Goal: Task Accomplishment & Management: Manage account settings

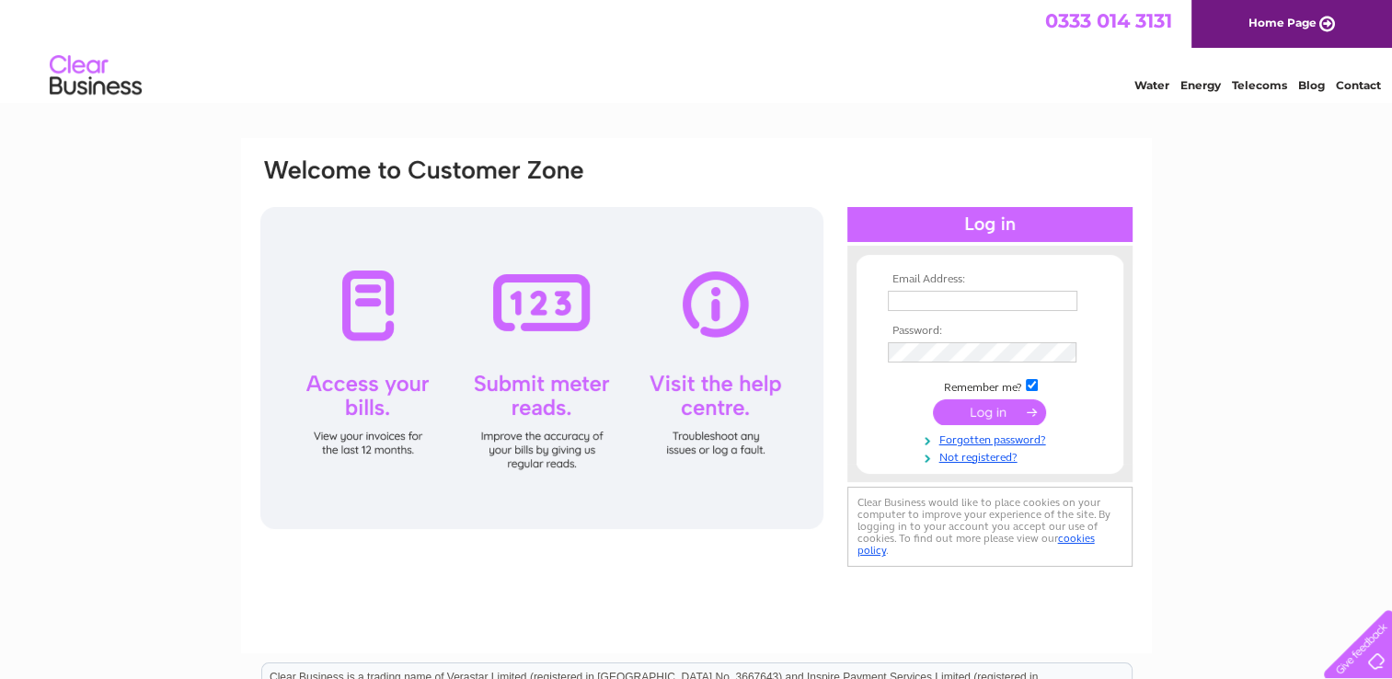
type input "[EMAIL_ADDRESS][DOMAIN_NAME]"
click at [985, 412] on input "submit" at bounding box center [989, 412] width 113 height 26
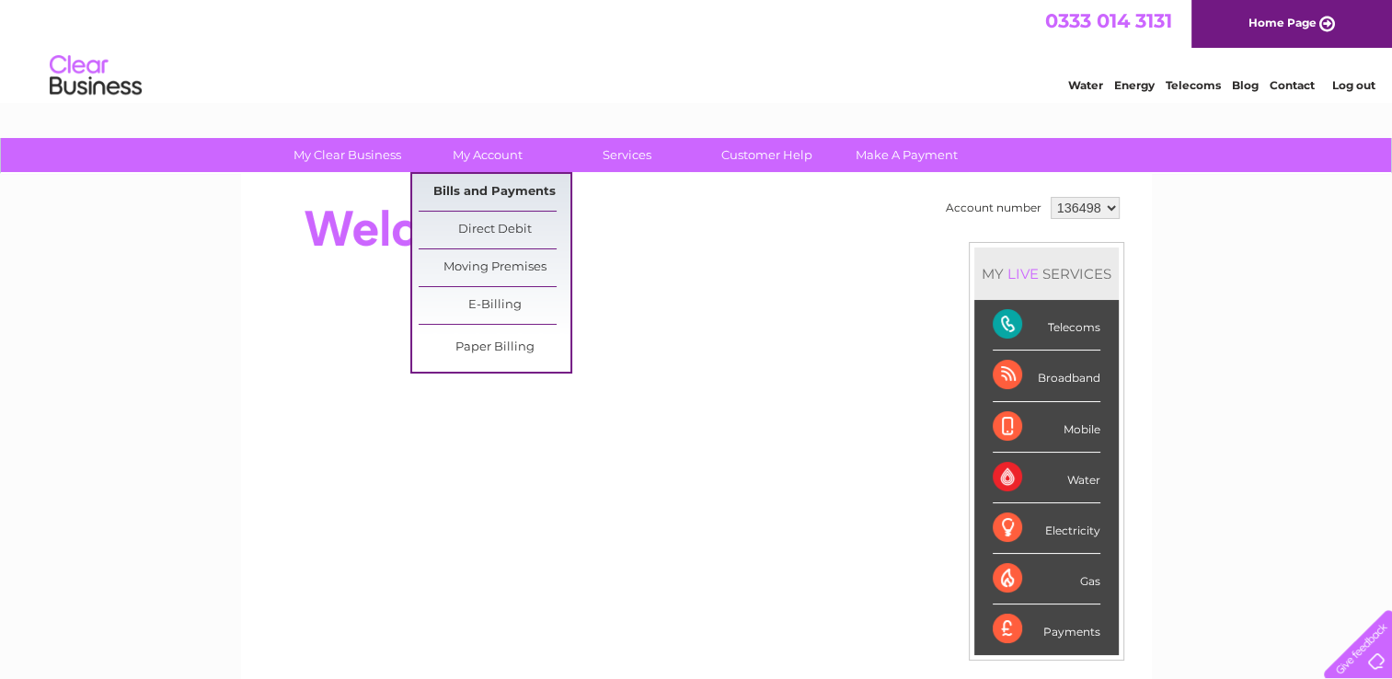
click at [489, 186] on link "Bills and Payments" at bounding box center [495, 192] width 152 height 37
click at [492, 193] on link "Bills and Payments" at bounding box center [495, 192] width 152 height 37
click at [469, 187] on link "Bills and Payments" at bounding box center [495, 192] width 152 height 37
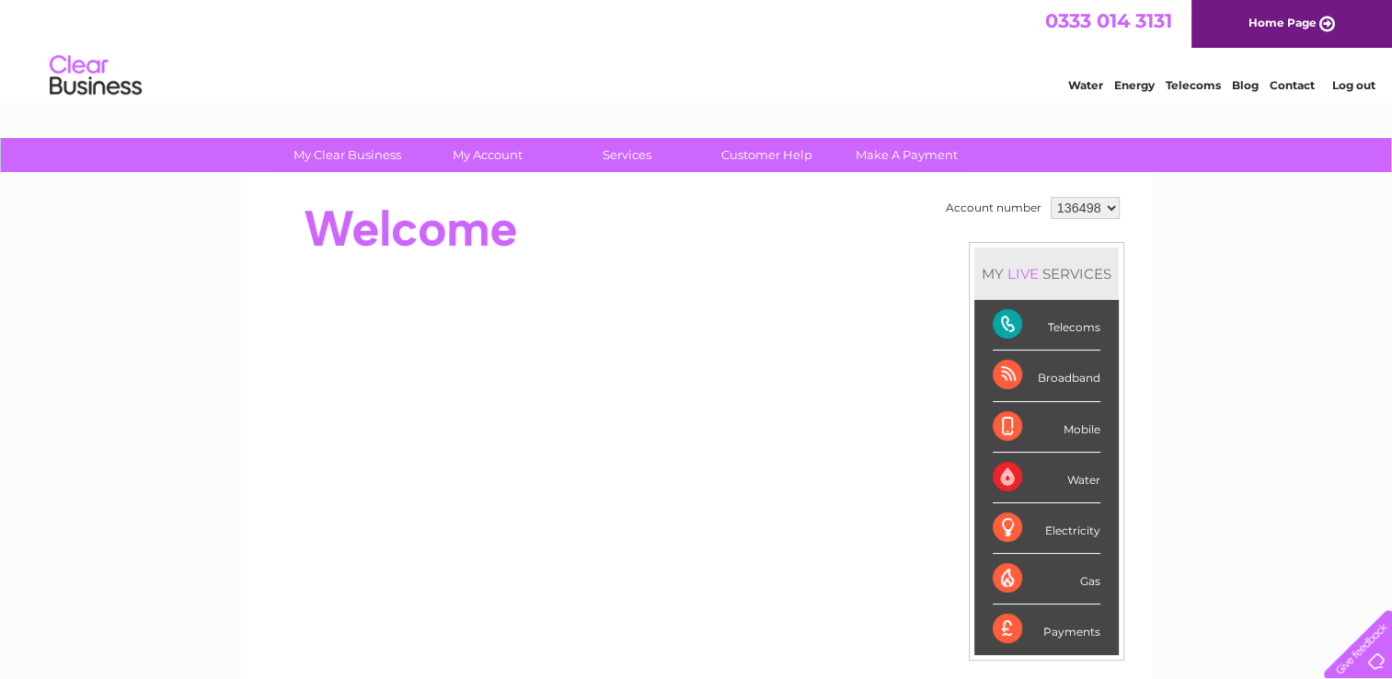
click at [836, 26] on div "0333 014 3131 Home Page" at bounding box center [696, 24] width 1392 height 48
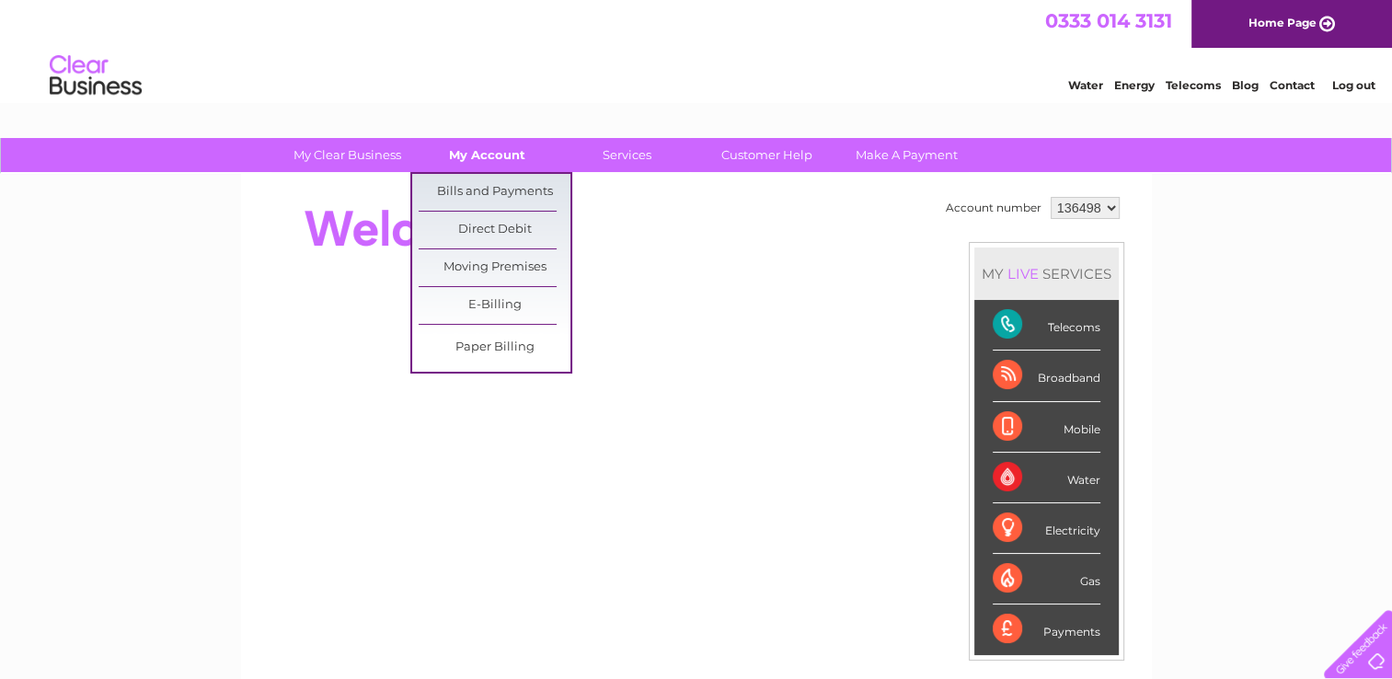
click at [478, 155] on link "My Account" at bounding box center [487, 155] width 152 height 34
click at [488, 190] on link "Bills and Payments" at bounding box center [495, 192] width 152 height 37
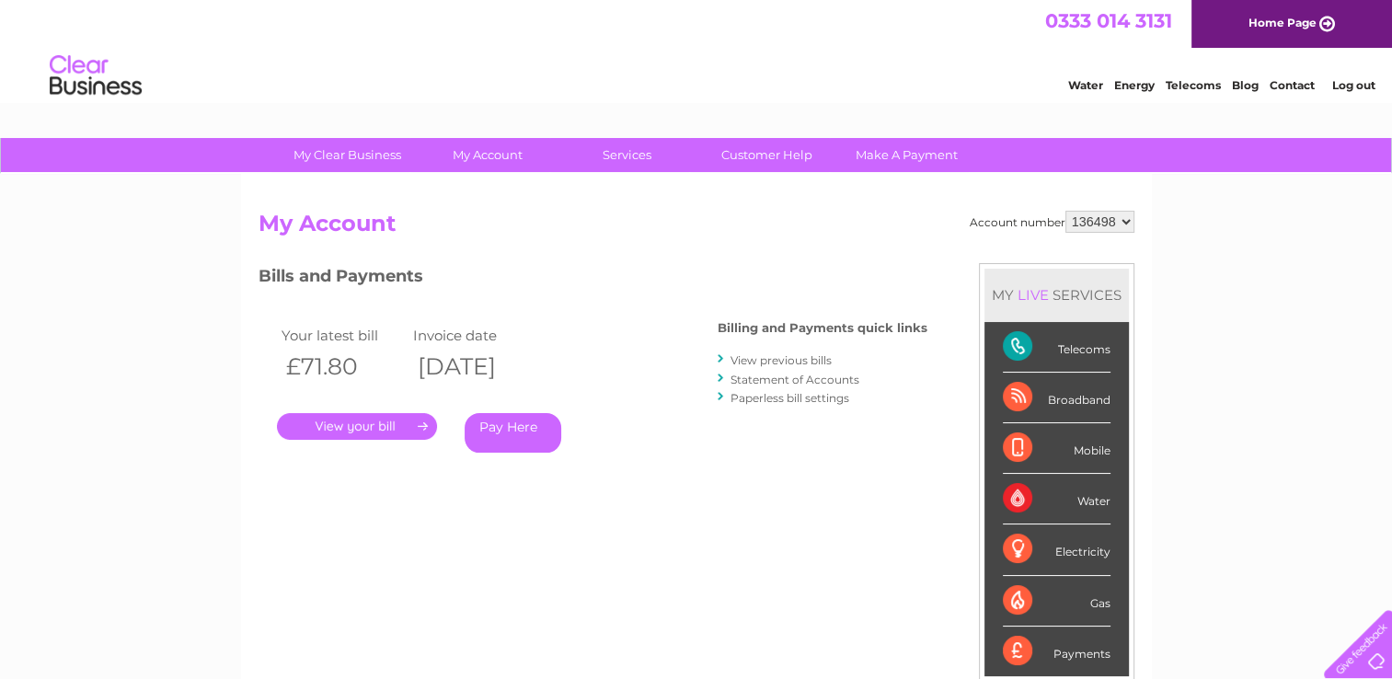
click at [352, 421] on link "." at bounding box center [357, 426] width 160 height 27
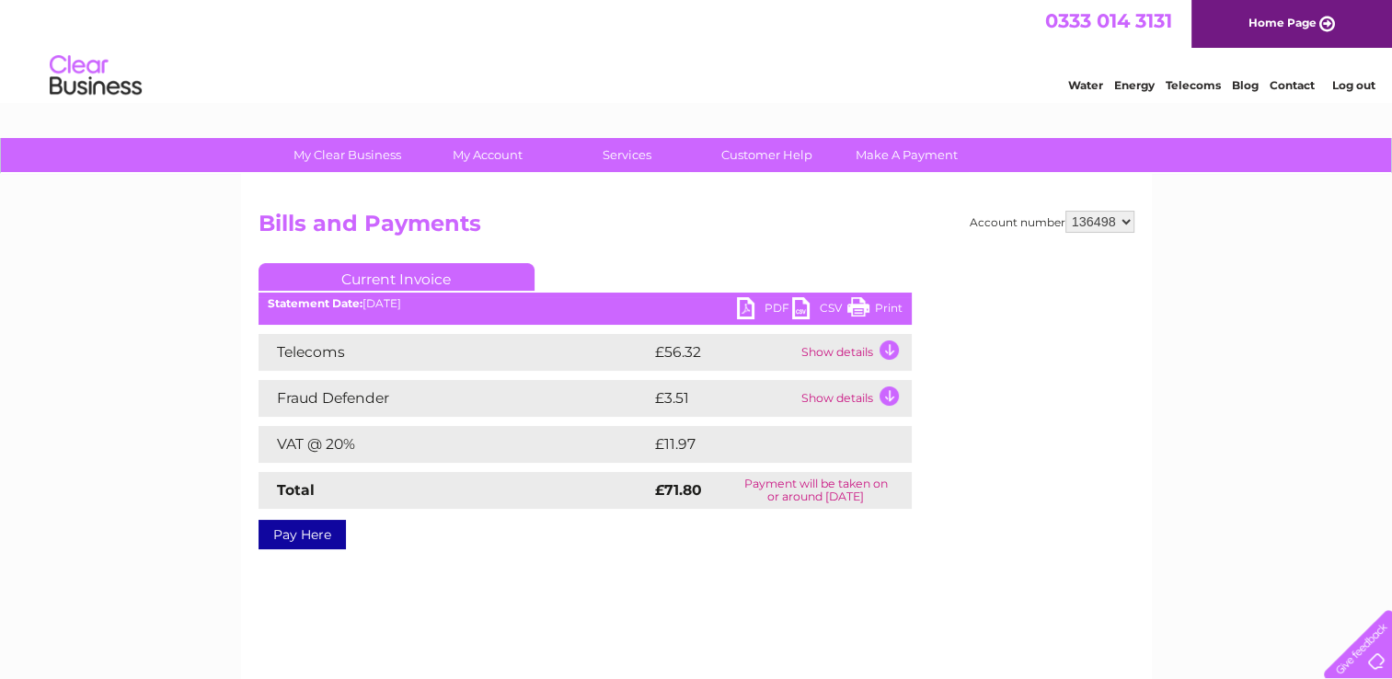
click at [743, 311] on link "PDF" at bounding box center [764, 310] width 55 height 27
